Goal: Check status: Check status

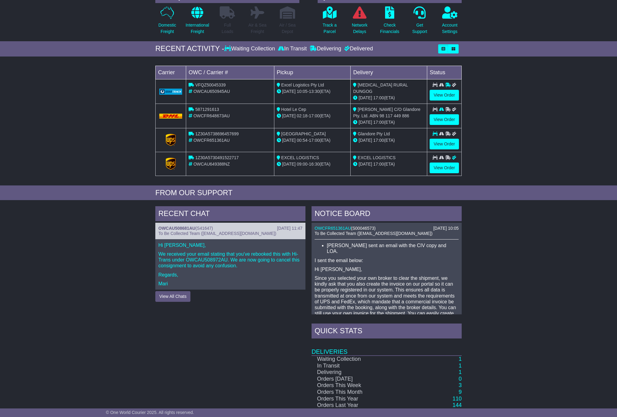
scroll to position [118, 0]
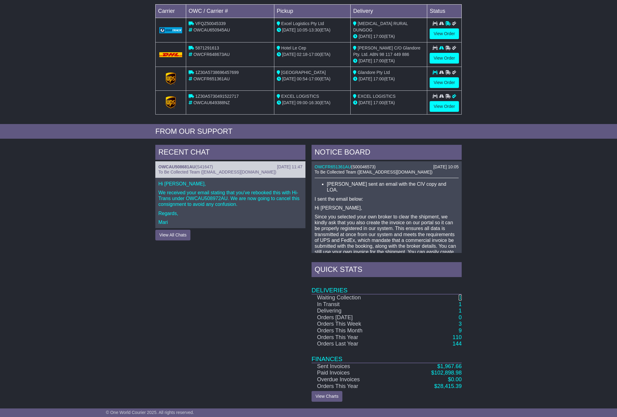
click at [460, 299] on link "1" at bounding box center [460, 297] width 3 height 6
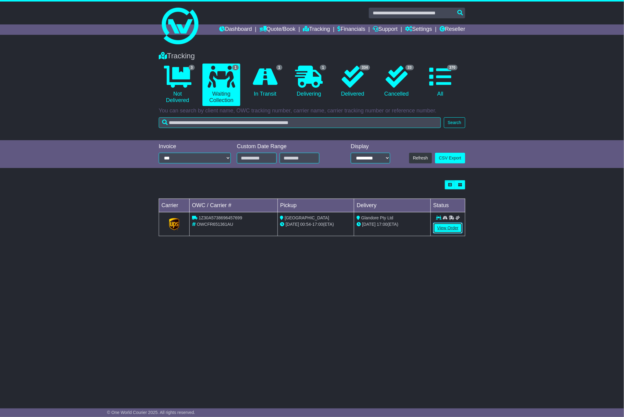
click at [446, 231] on link "View Order" at bounding box center [447, 228] width 29 height 11
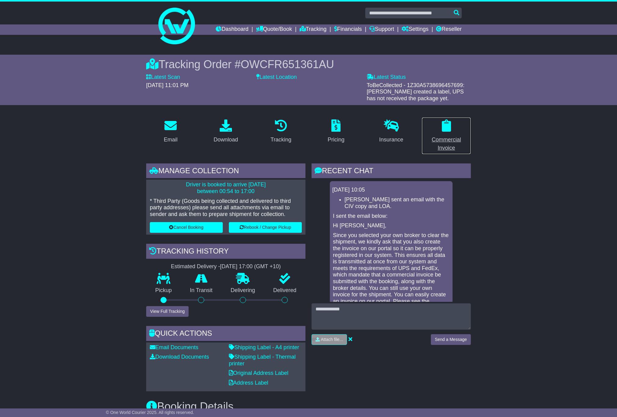
click at [437, 139] on div "Commercial Invoice" at bounding box center [446, 144] width 41 height 16
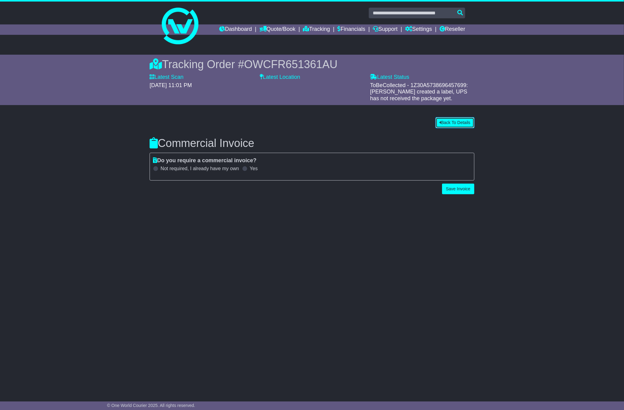
click at [448, 125] on button "Back To Details" at bounding box center [455, 122] width 39 height 11
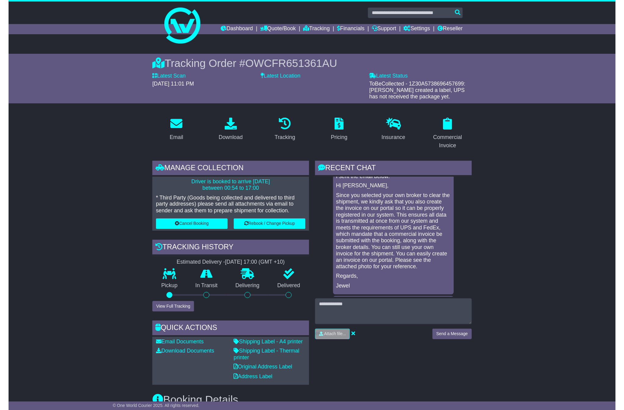
scroll to position [93, 0]
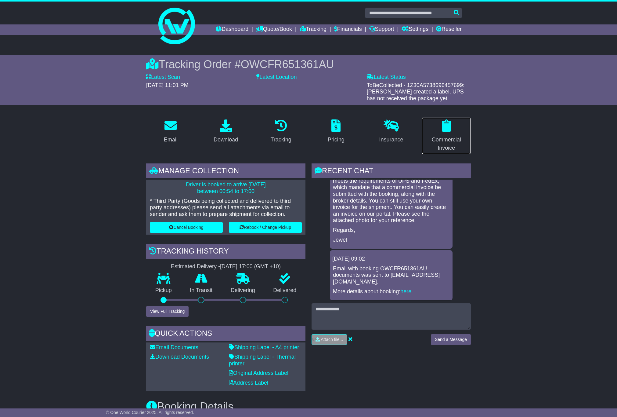
click at [448, 140] on div "Commercial Invoice" at bounding box center [446, 144] width 41 height 16
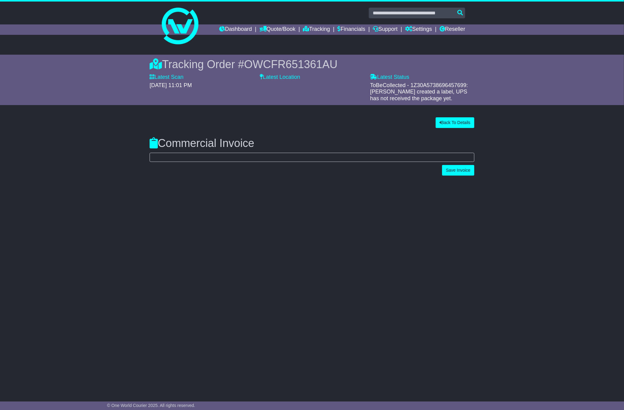
select select "**"
click at [246, 166] on span at bounding box center [244, 168] width 5 height 5
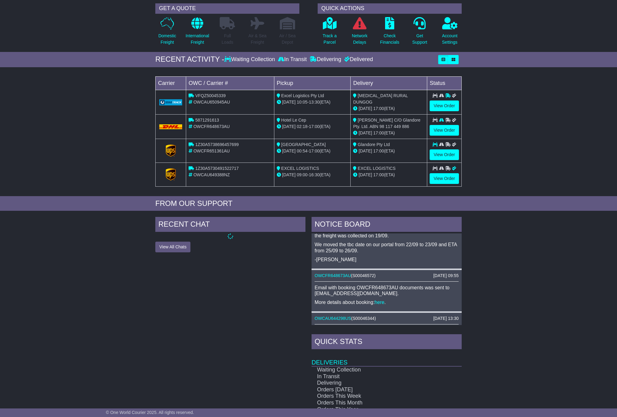
scroll to position [118, 0]
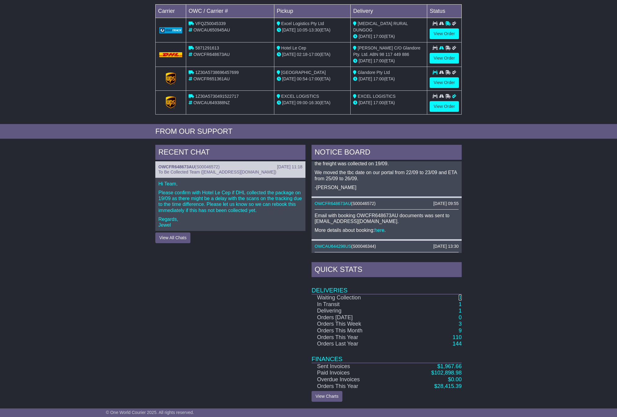
click at [460, 297] on link "1" at bounding box center [460, 297] width 3 height 6
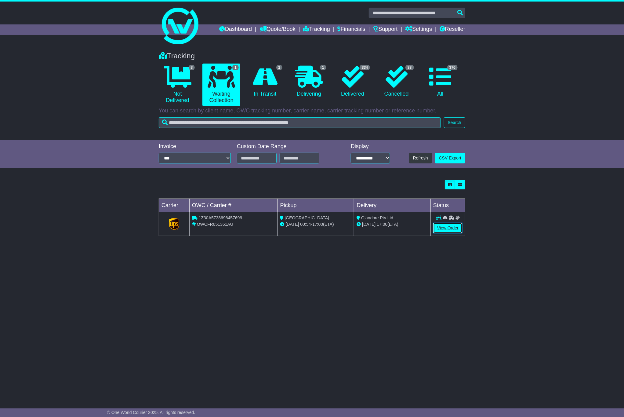
click at [448, 228] on link "View Order" at bounding box center [447, 228] width 29 height 11
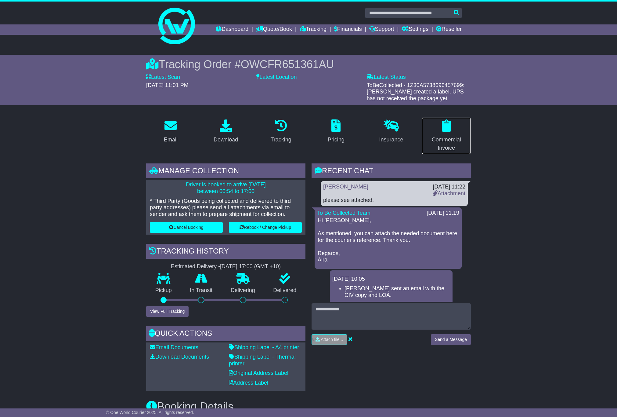
click at [451, 142] on div "Commercial Invoice" at bounding box center [446, 144] width 41 height 16
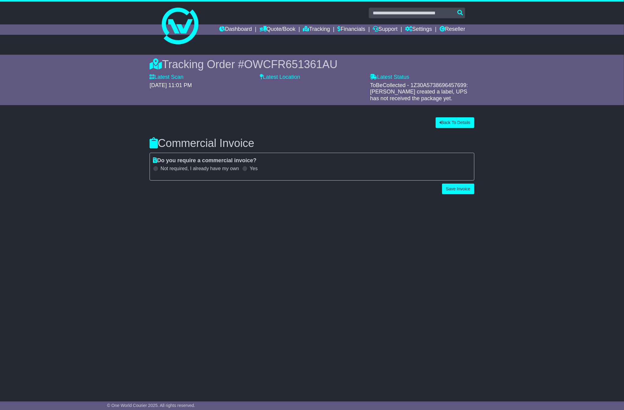
click at [251, 172] on div "Do you require a commercial invoice? Not required, I already have my own Yes Th…" at bounding box center [231, 166] width 162 height 19
click at [253, 170] on label "Yes" at bounding box center [254, 168] width 8 height 6
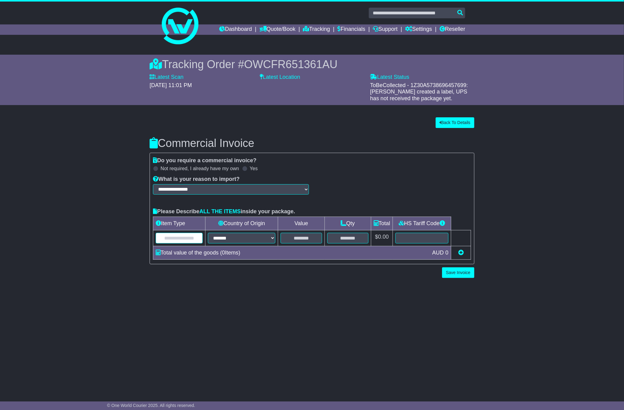
click at [183, 239] on input "text" at bounding box center [179, 238] width 47 height 11
click at [446, 125] on button "Back To Details" at bounding box center [455, 122] width 39 height 11
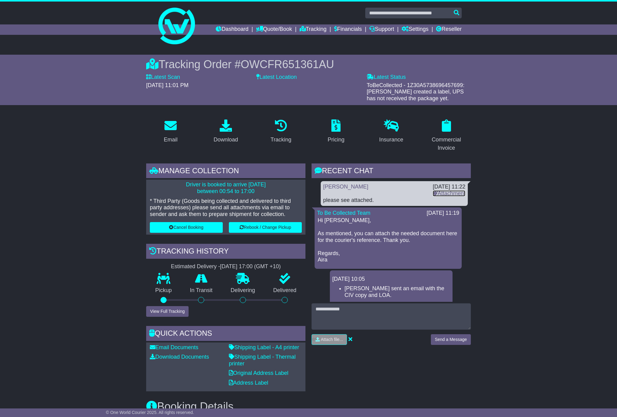
click at [433, 192] on icon at bounding box center [435, 192] width 5 height 5
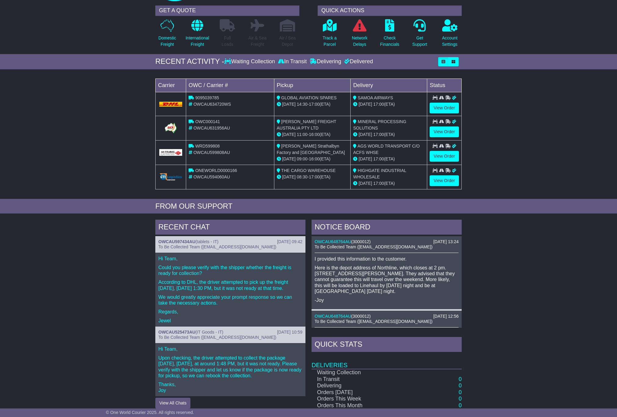
scroll to position [119, 0]
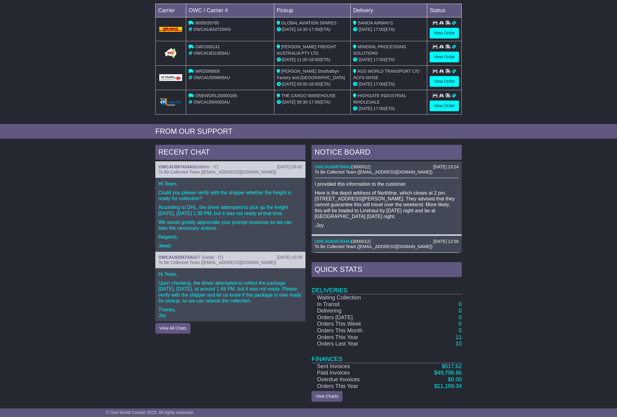
click at [503, 291] on div "RECENT CHAT [DATE] 09:42 OWCAU597434AU ( tablets - IT ) To Be Collected Team ([…" at bounding box center [308, 273] width 617 height 263
